Goal: Task Accomplishment & Management: Manage account settings

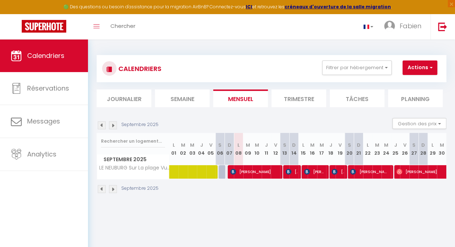
click at [114, 126] on img at bounding box center [113, 125] width 8 height 8
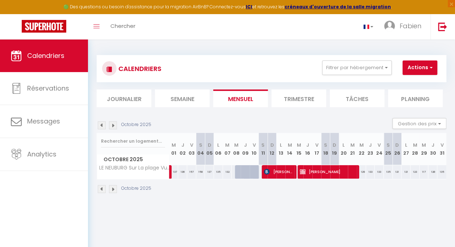
click at [114, 126] on img at bounding box center [113, 125] width 8 height 8
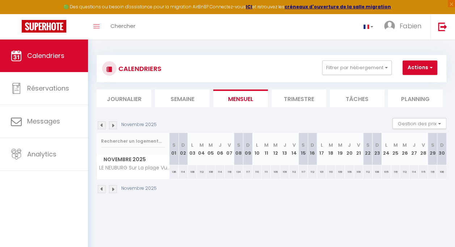
click at [114, 126] on img at bounding box center [113, 125] width 8 height 8
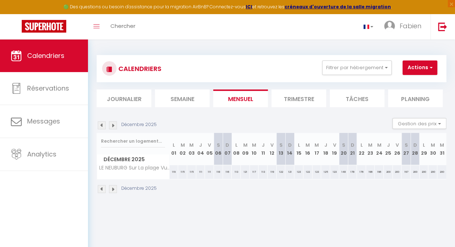
click at [104, 124] on img at bounding box center [102, 125] width 8 height 8
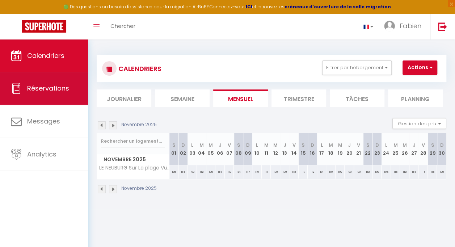
click at [43, 85] on span "Réservations" at bounding box center [48, 88] width 42 height 9
select select "not_cancelled"
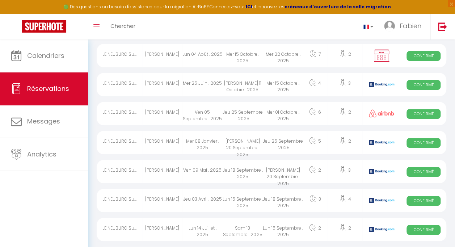
scroll to position [145, 0]
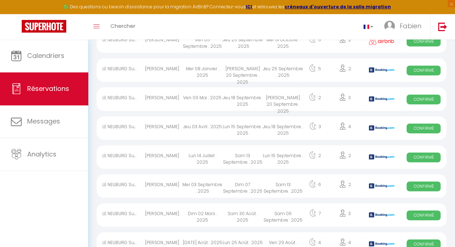
click at [163, 212] on div "[PERSON_NAME]" at bounding box center [162, 215] width 40 height 24
select select "OK"
select select "0"
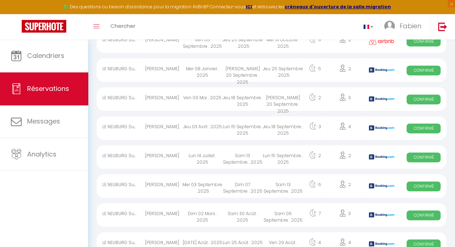
select select "1"
select select
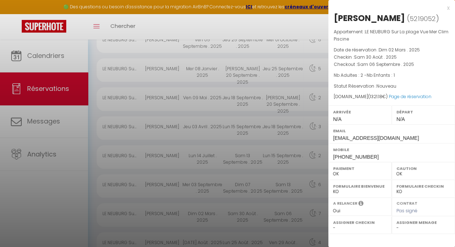
select select "22350"
click at [402, 96] on link "Page de réservation" at bounding box center [410, 96] width 43 height 6
